Goal: Task Accomplishment & Management: Use online tool/utility

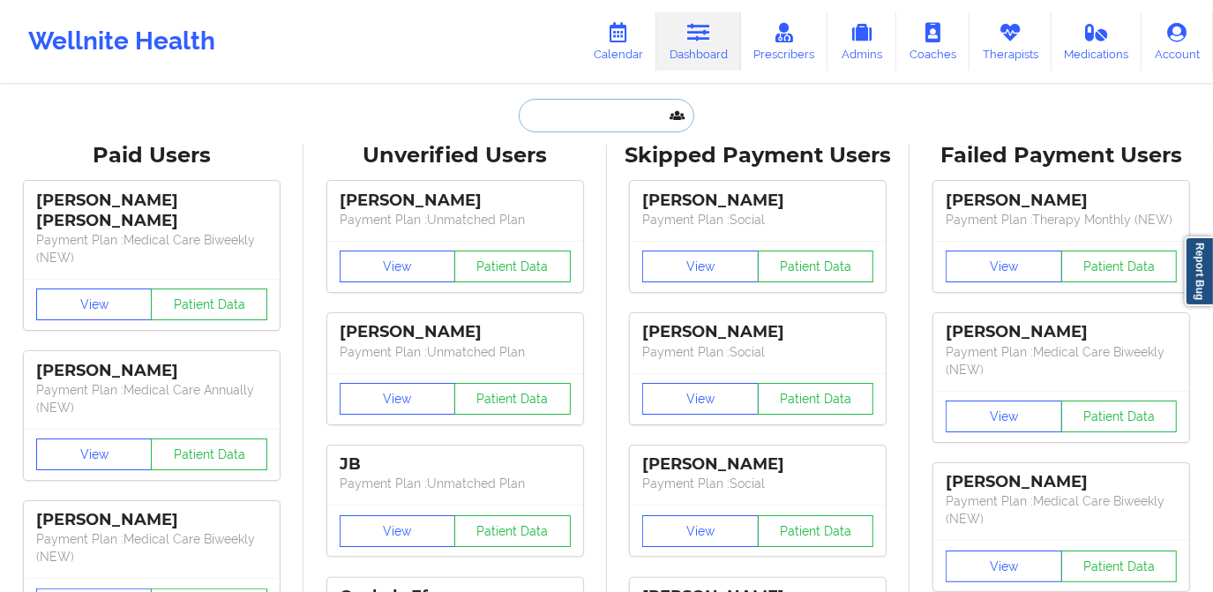
click at [633, 109] on input "text" at bounding box center [606, 116] width 175 height 34
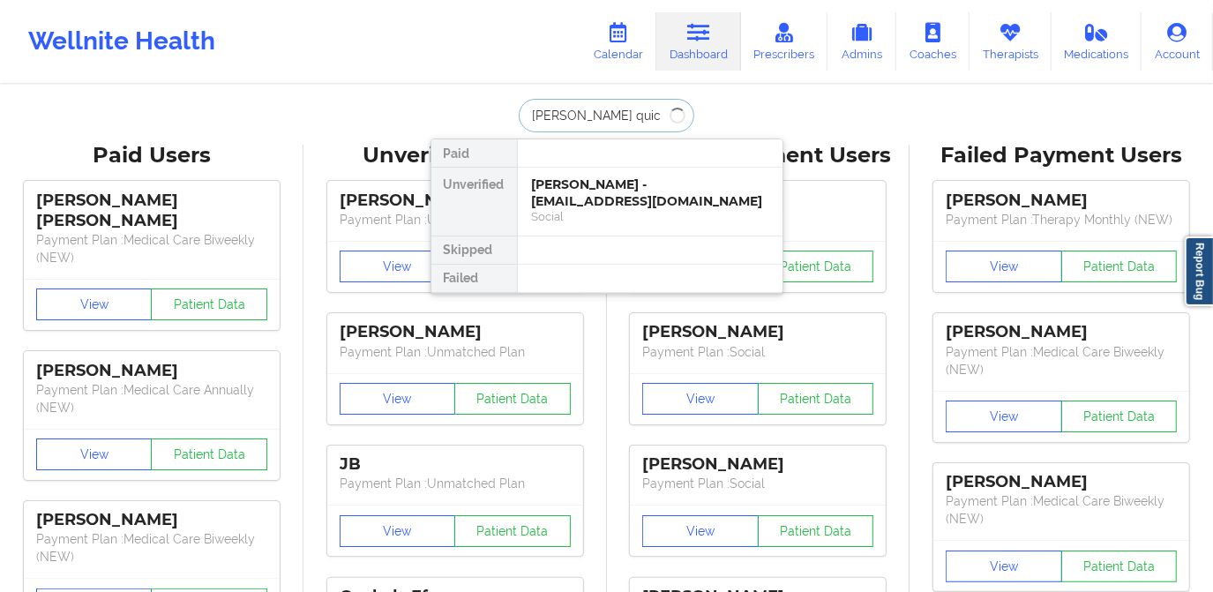
type input "[PERSON_NAME] quick"
click at [604, 198] on div "[PERSON_NAME] Quick - [EMAIL_ADDRESS][DOMAIN_NAME]" at bounding box center [650, 192] width 236 height 33
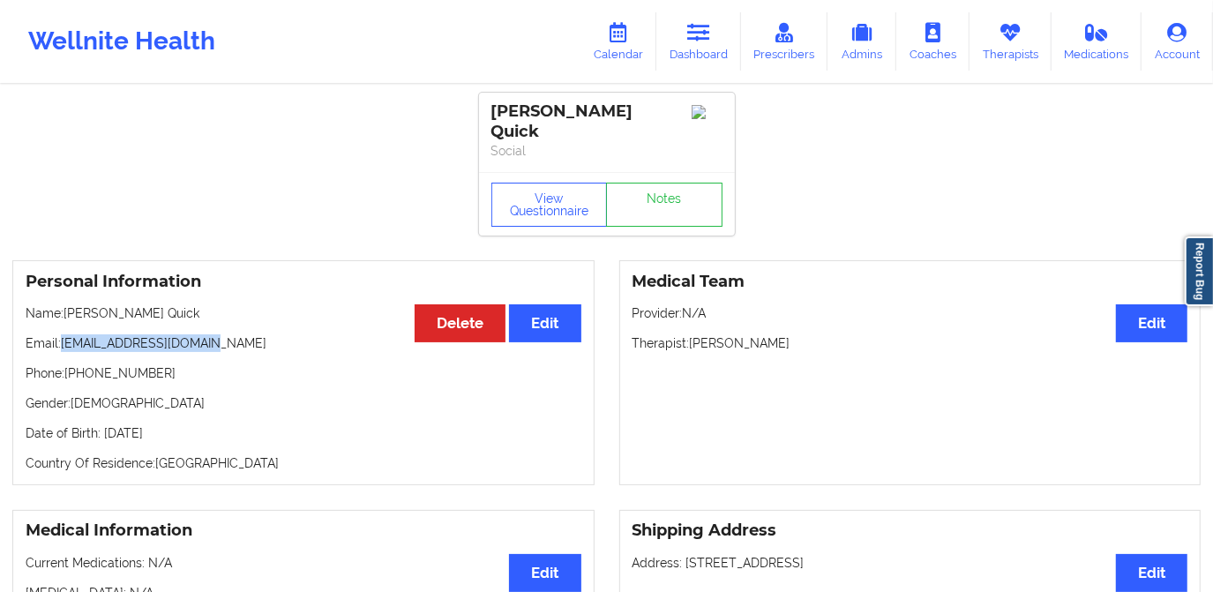
drag, startPoint x: 62, startPoint y: 330, endPoint x: 205, endPoint y: 334, distance: 143.0
click at [205, 334] on p "Email: [EMAIL_ADDRESS][DOMAIN_NAME]" at bounding box center [304, 343] width 556 height 18
copy p "[EMAIL_ADDRESS][DOMAIN_NAME]"
click at [628, 39] on icon at bounding box center [618, 32] width 23 height 19
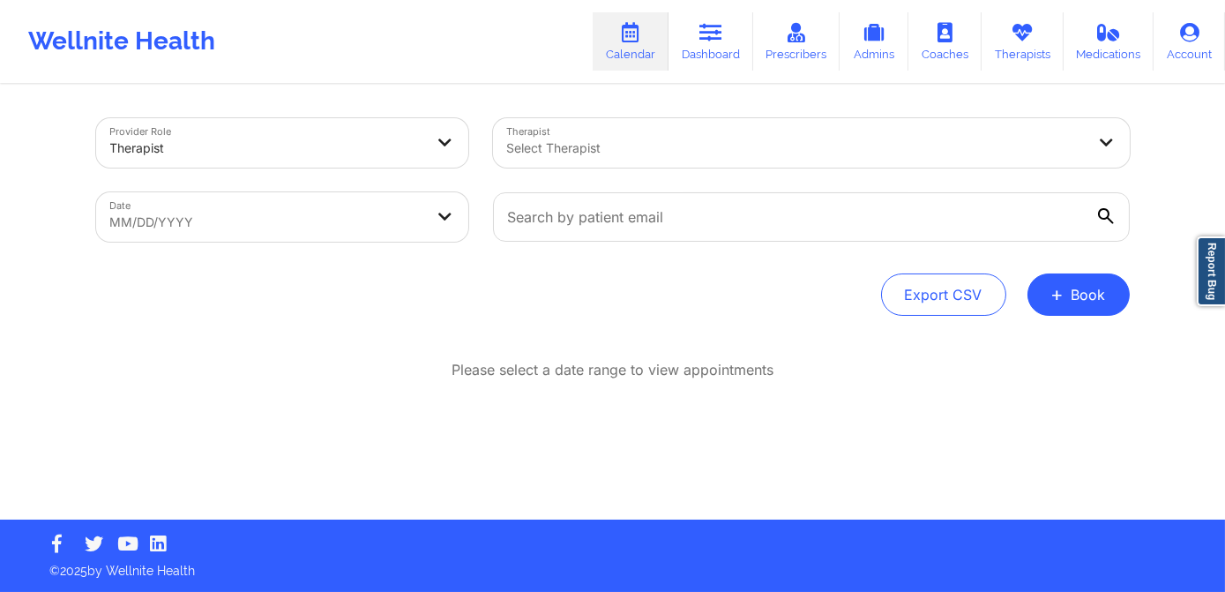
click at [584, 243] on div at bounding box center [812, 217] width 662 height 74
click at [582, 230] on input "text" at bounding box center [811, 216] width 637 height 49
paste input "[EMAIL_ADDRESS][DOMAIN_NAME]"
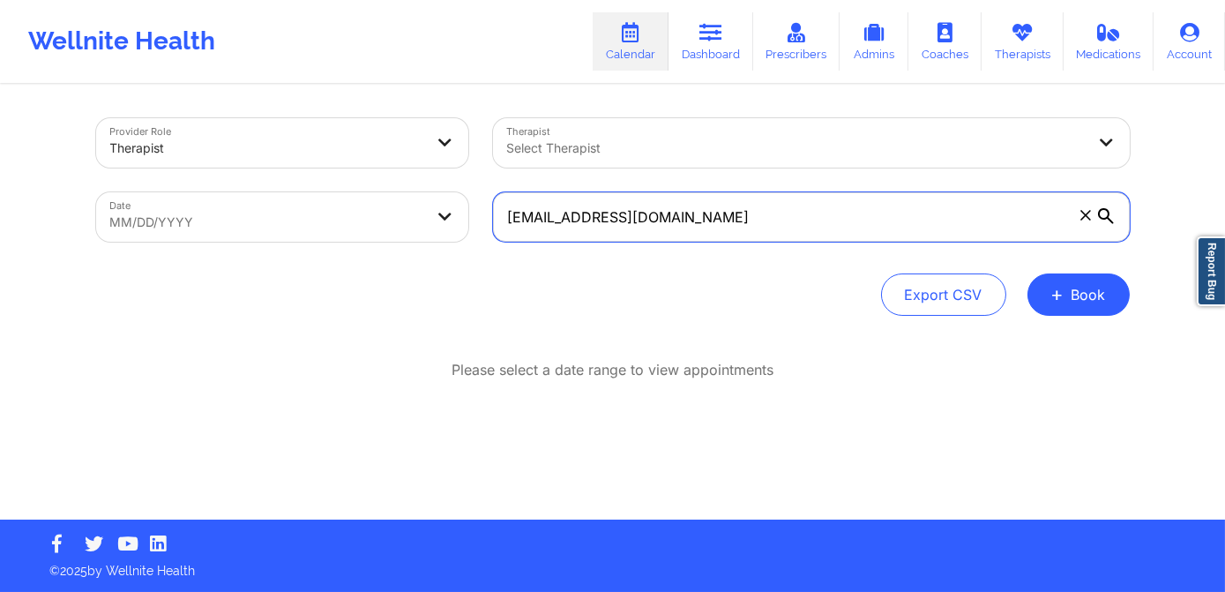
type input "[EMAIL_ADDRESS][DOMAIN_NAME]"
select select "2025-8"
select select "2025-9"
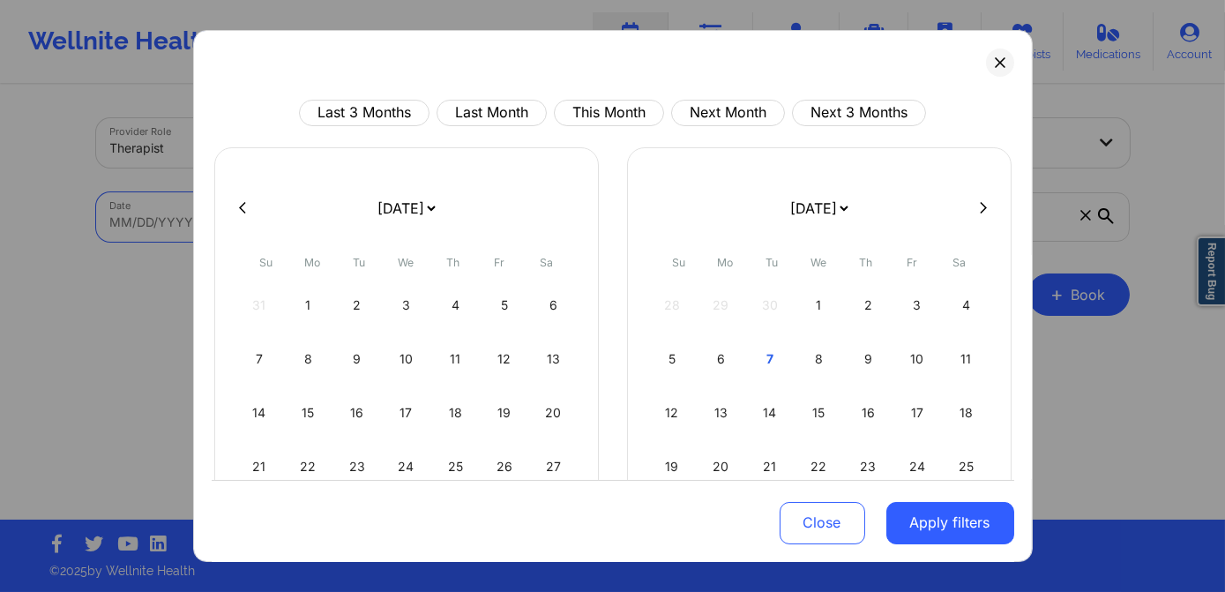
click at [252, 211] on body "Wellnite Health Calendar Dashboard Prescribers Admins Coaches Therapists Medica…" at bounding box center [612, 296] width 1225 height 592
click at [717, 355] on div "6" at bounding box center [721, 358] width 45 height 49
select select "2025-9"
select select "2025-10"
select select "2025-9"
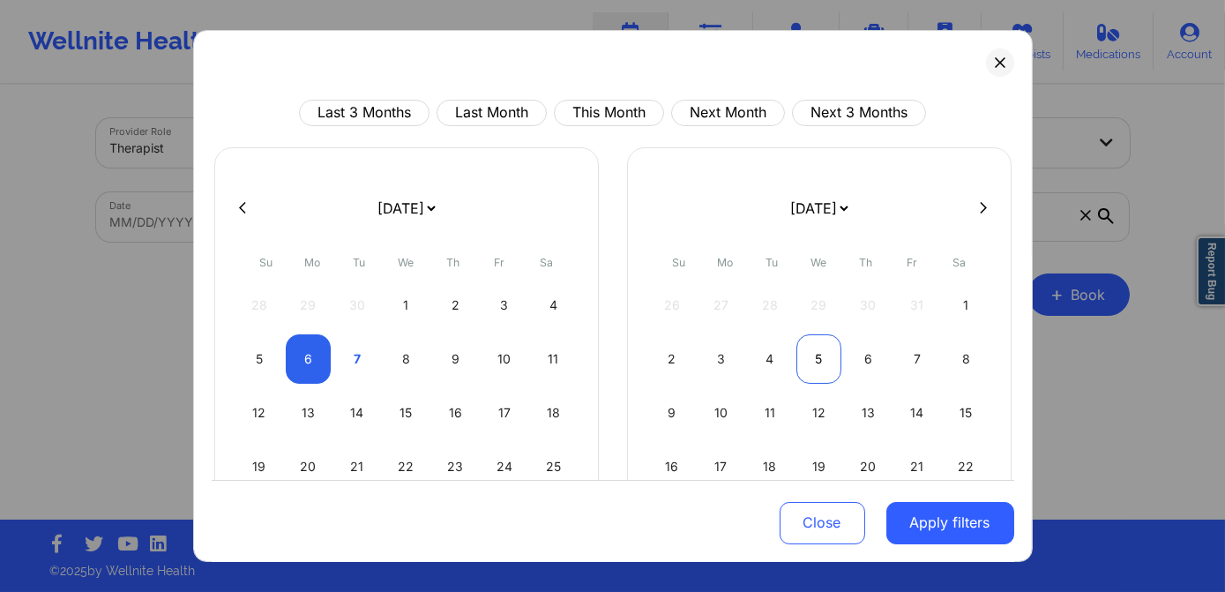
select select "2025-10"
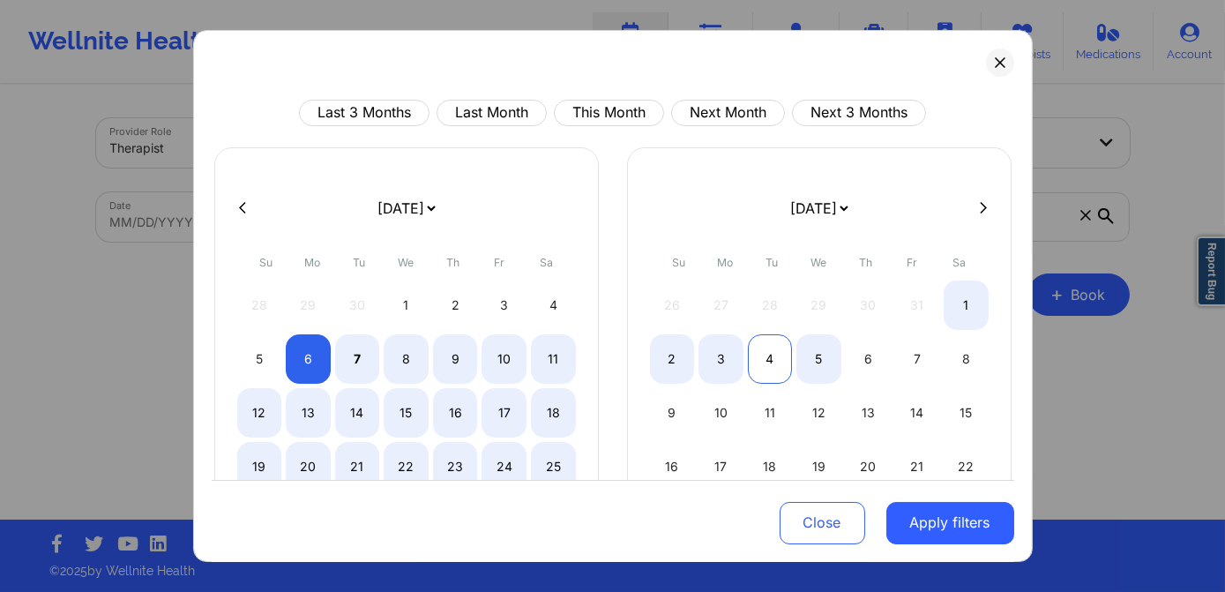
select select "2025-9"
select select "2025-10"
select select "2025-9"
select select "2025-10"
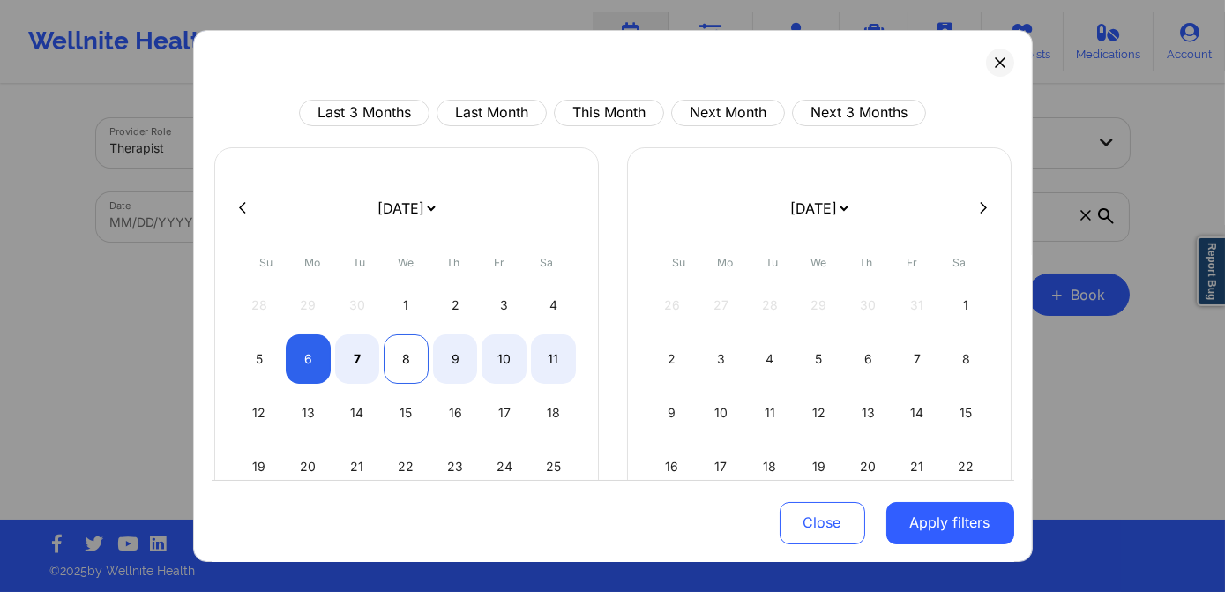
select select "2025-9"
select select "2025-10"
click at [411, 357] on div "8" at bounding box center [406, 358] width 45 height 49
select select "2025-9"
select select "2025-10"
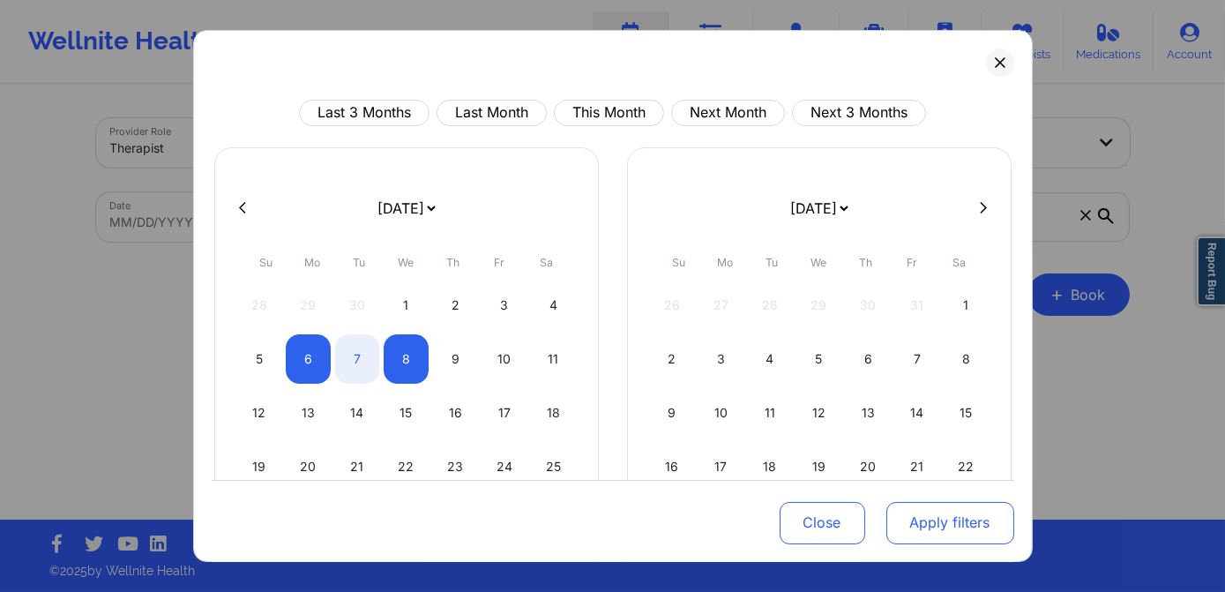
click at [946, 523] on button "Apply filters" at bounding box center [951, 522] width 128 height 42
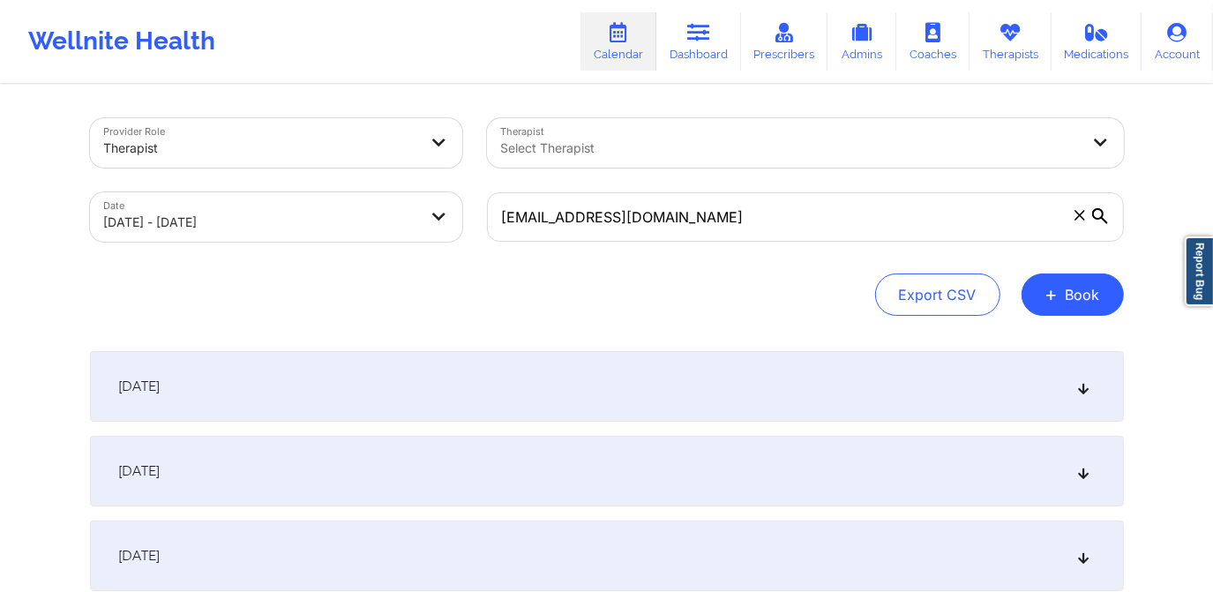
click at [556, 368] on div "[DATE]" at bounding box center [607, 386] width 1034 height 71
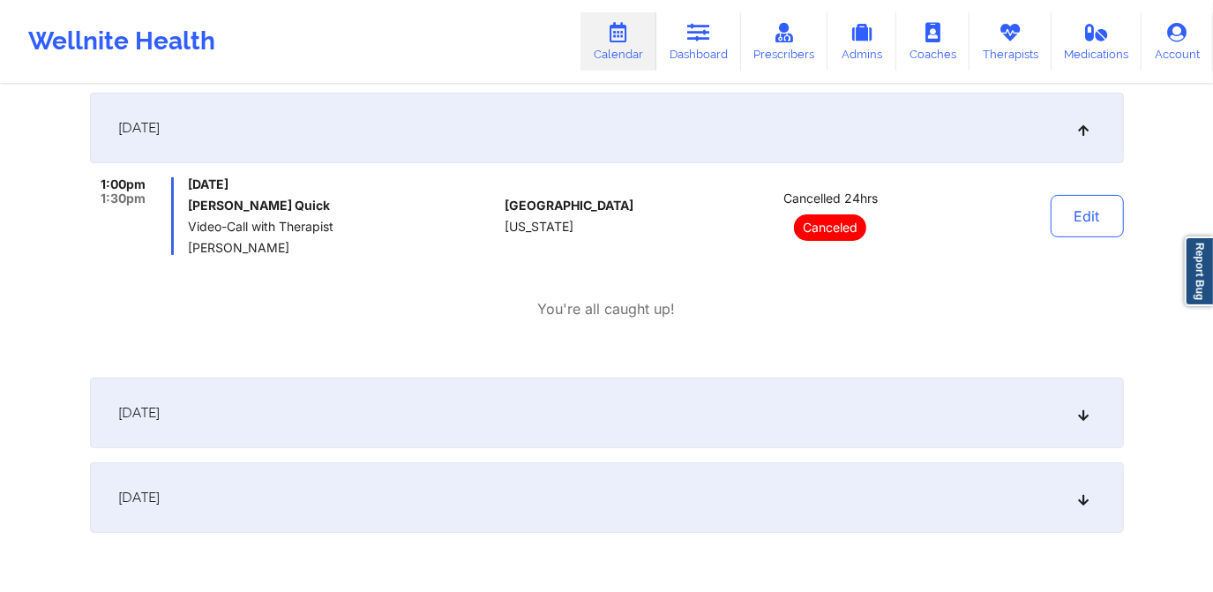
scroll to position [320, 0]
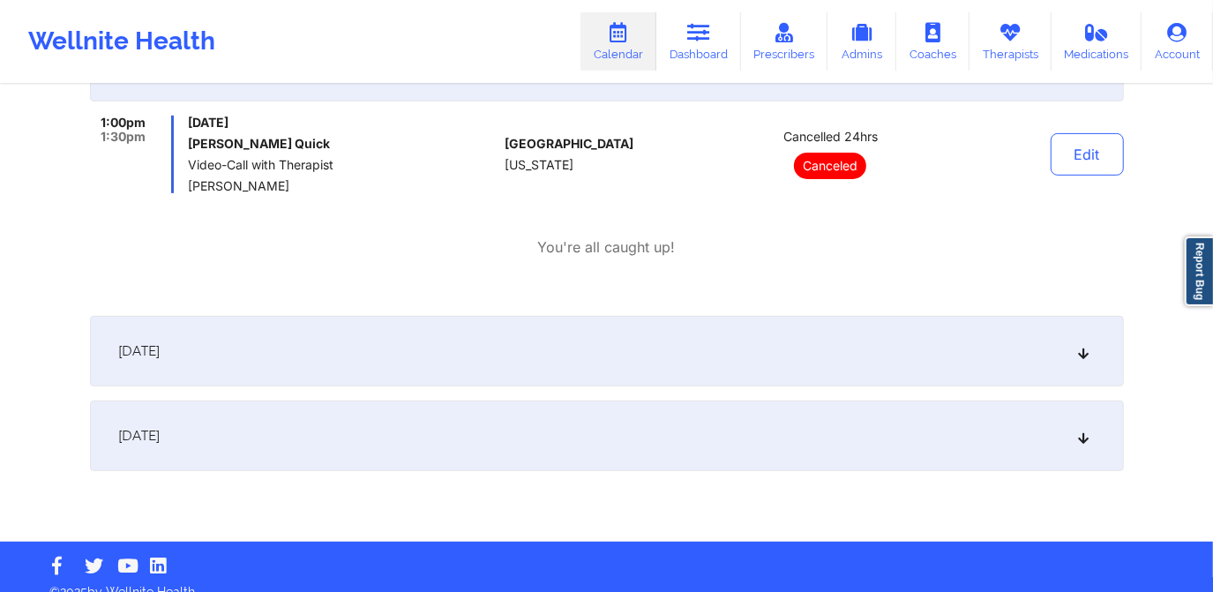
click at [576, 422] on div "[DATE]" at bounding box center [607, 435] width 1034 height 71
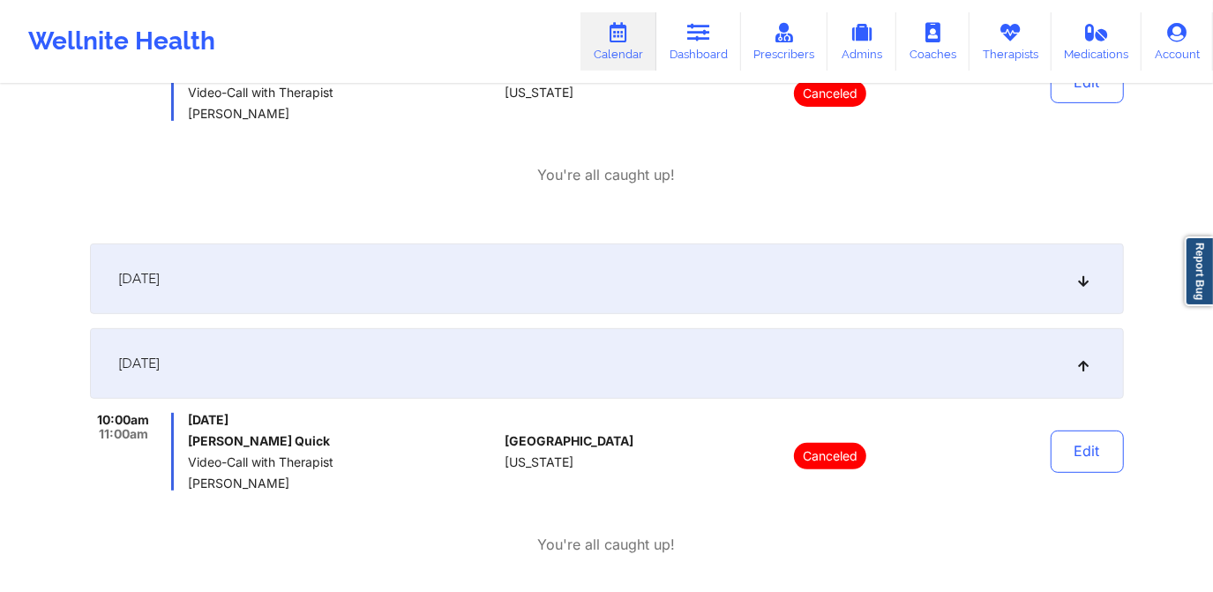
scroll to position [400, 0]
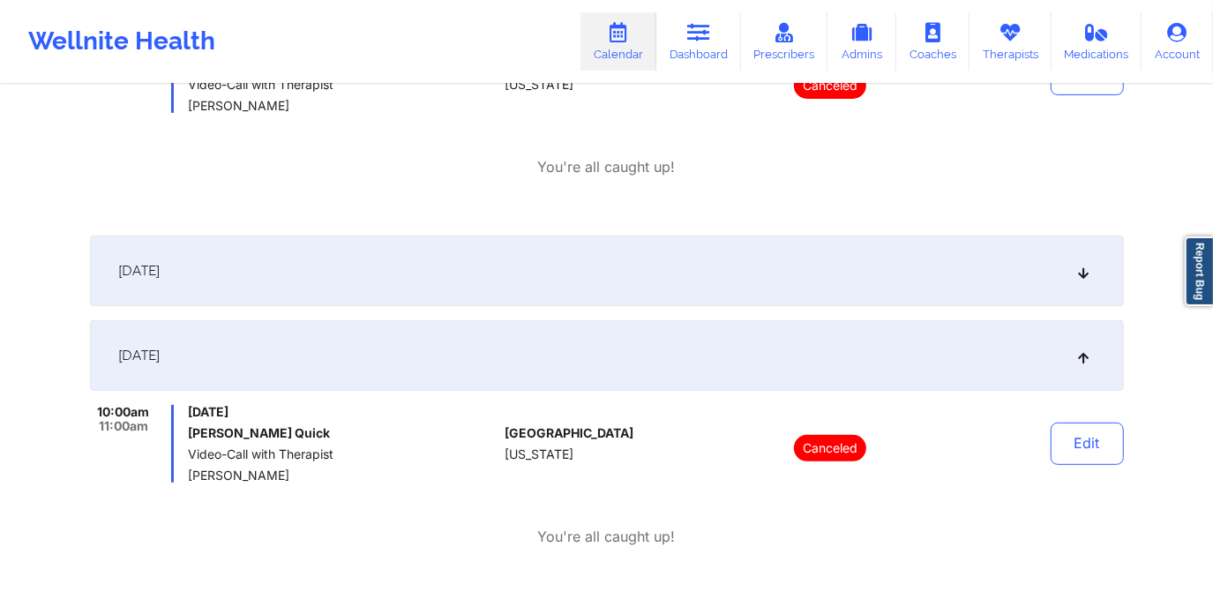
click at [636, 288] on div "[DATE]" at bounding box center [607, 271] width 1034 height 71
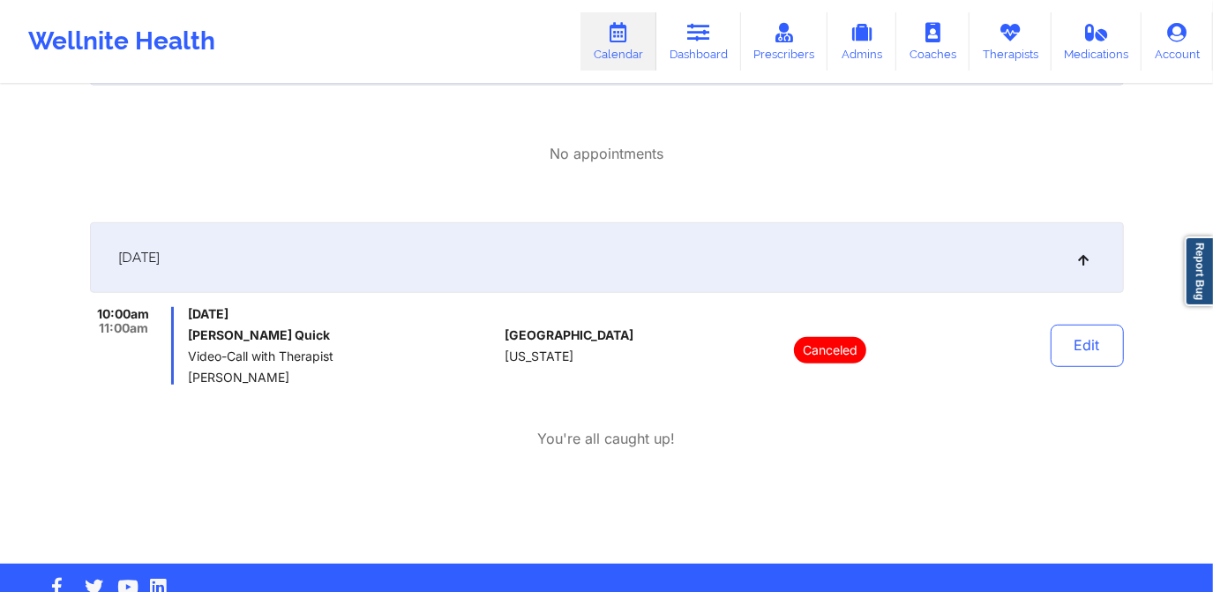
scroll to position [663, 0]
